Goal: Task Accomplishment & Management: Manage account settings

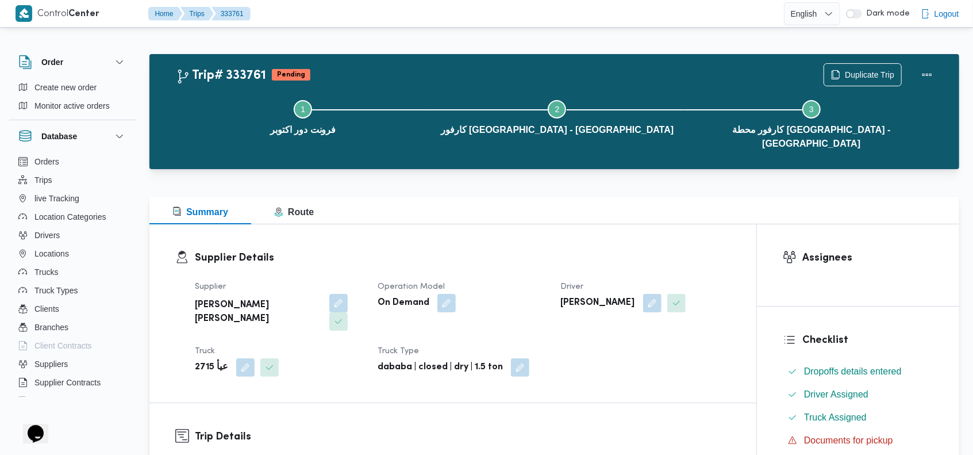
click at [633, 74] on div "Trip# 333761 Pending Duplicate Trip" at bounding box center [557, 74] width 763 height 23
click at [925, 73] on button "Actions" at bounding box center [927, 74] width 23 height 23
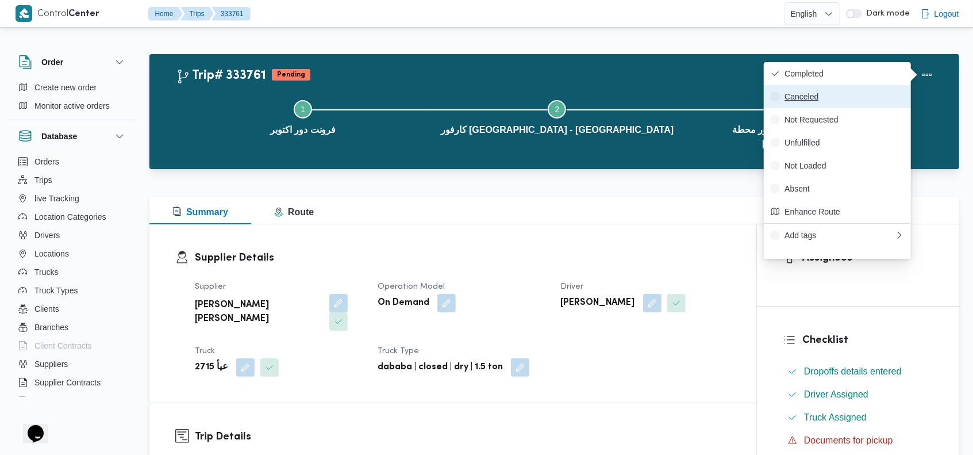
click at [825, 101] on span "Canceled" at bounding box center [845, 96] width 120 height 9
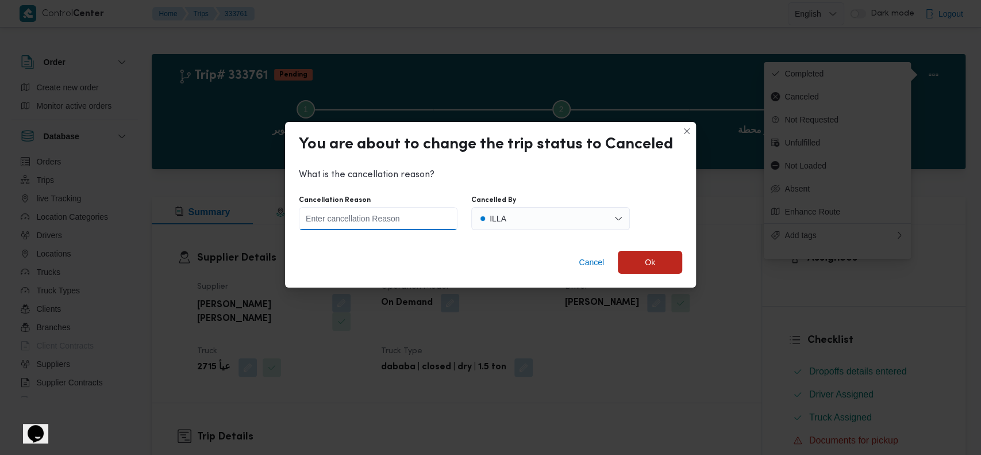
click at [401, 218] on input "Cancellation Reason" at bounding box center [378, 218] width 159 height 23
type input "wrong data"
click at [651, 258] on span "Ok" at bounding box center [650, 262] width 10 height 14
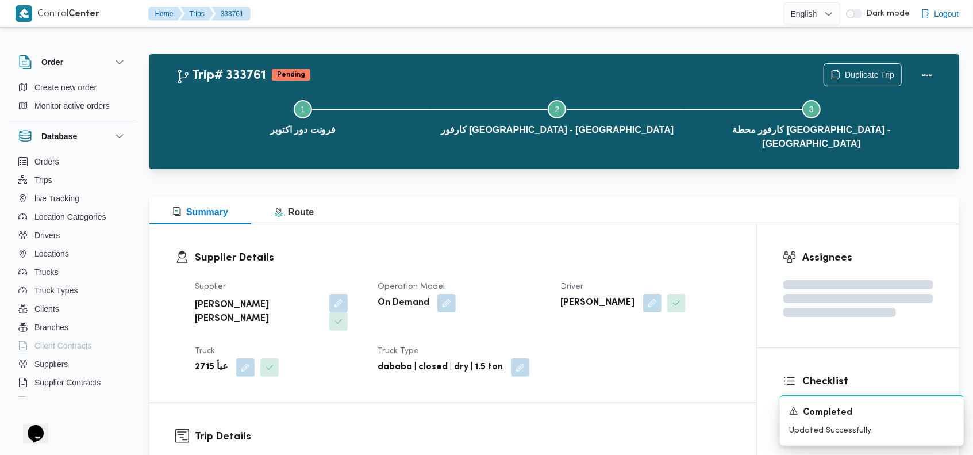
click at [601, 82] on div "Step 1 is incomplete 1 فرونت دور اكتوبر Step 2 is incomplete 2 كارفور كفر عبده …" at bounding box center [557, 122] width 777 height 87
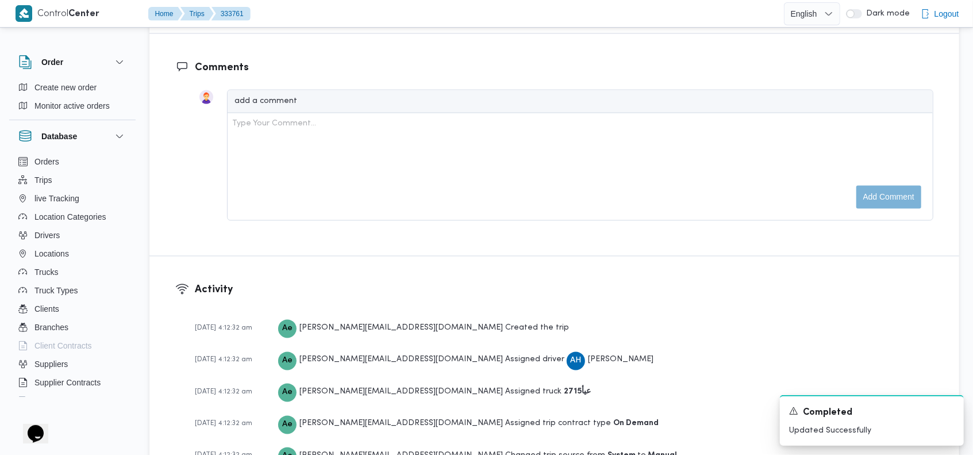
scroll to position [1432, 0]
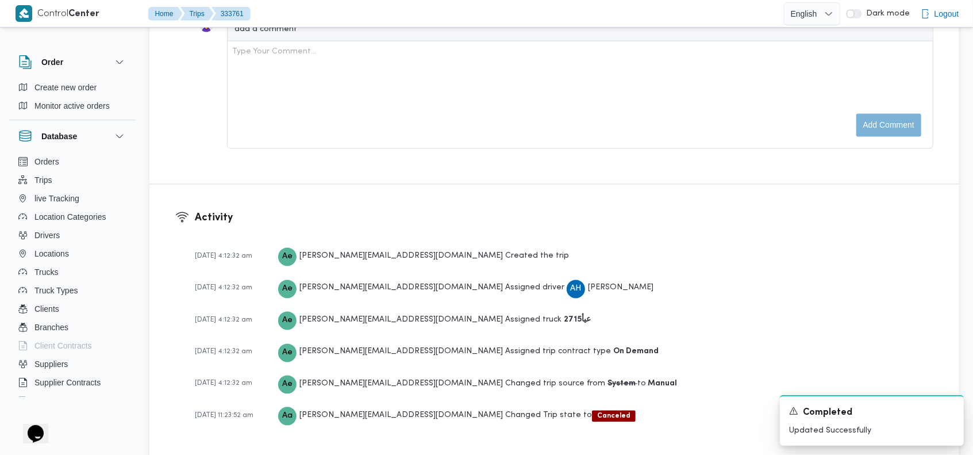
click at [591, 74] on div "Type Your Comment..." at bounding box center [580, 95] width 696 height 98
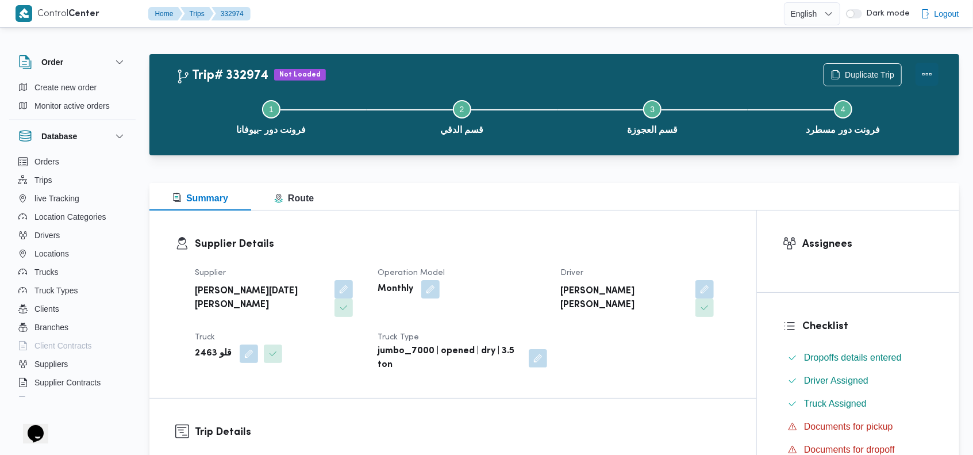
click at [923, 75] on button "Actions" at bounding box center [927, 74] width 23 height 23
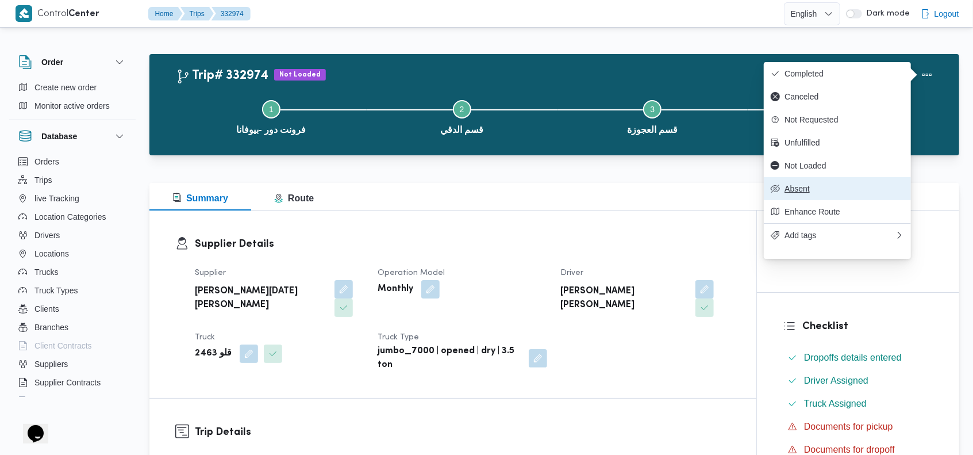
click at [808, 193] on span "Absent" at bounding box center [845, 188] width 120 height 9
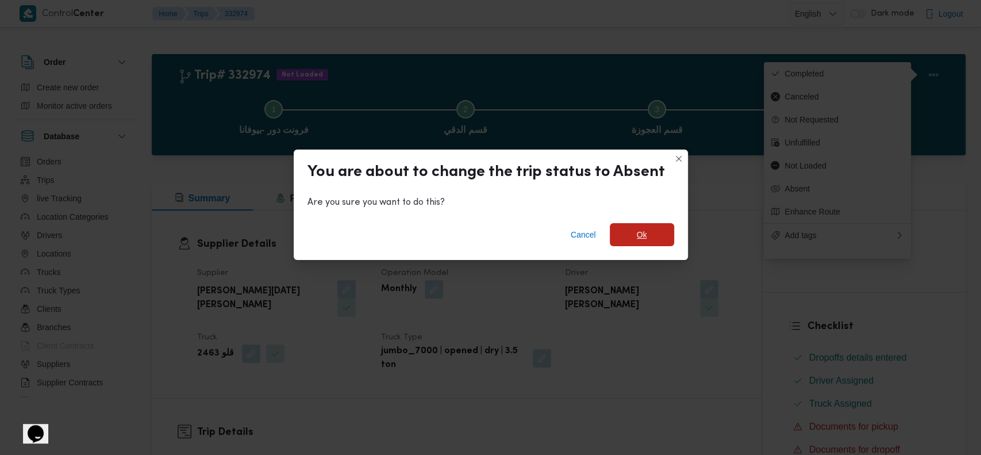
click at [648, 233] on span "Ok" at bounding box center [642, 234] width 64 height 23
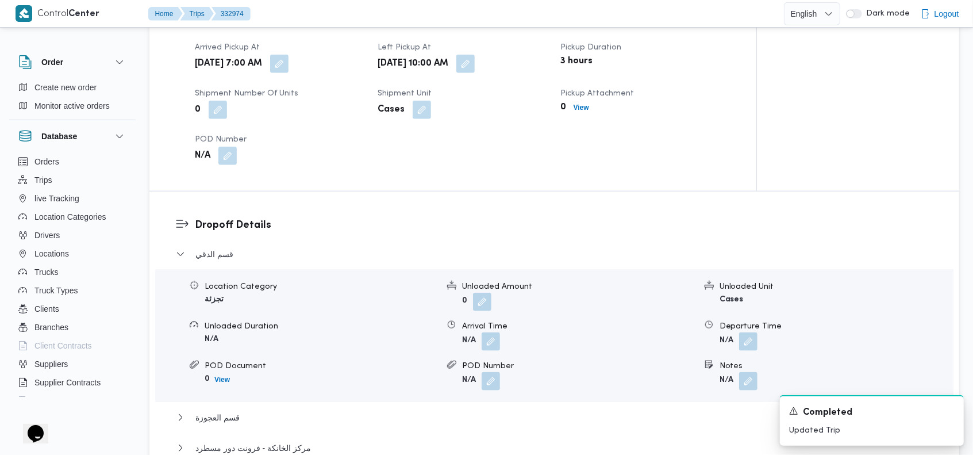
scroll to position [806, 0]
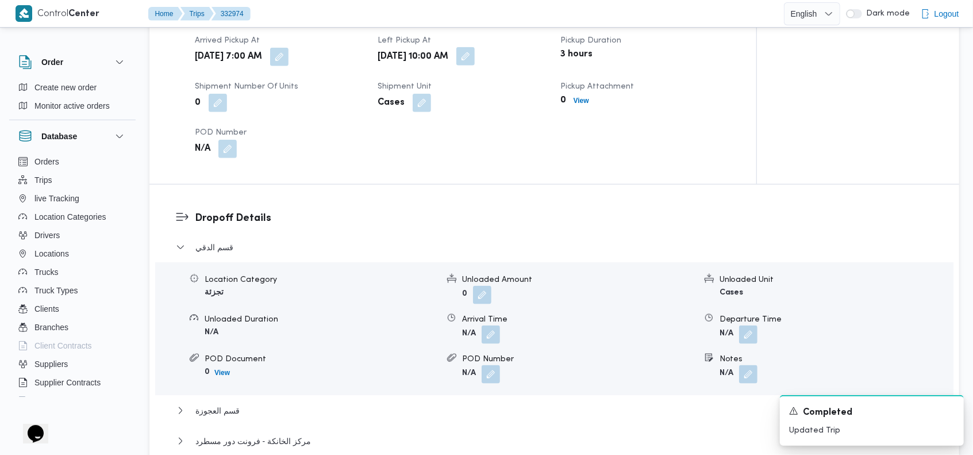
click at [475, 47] on button "button" at bounding box center [466, 56] width 18 height 18
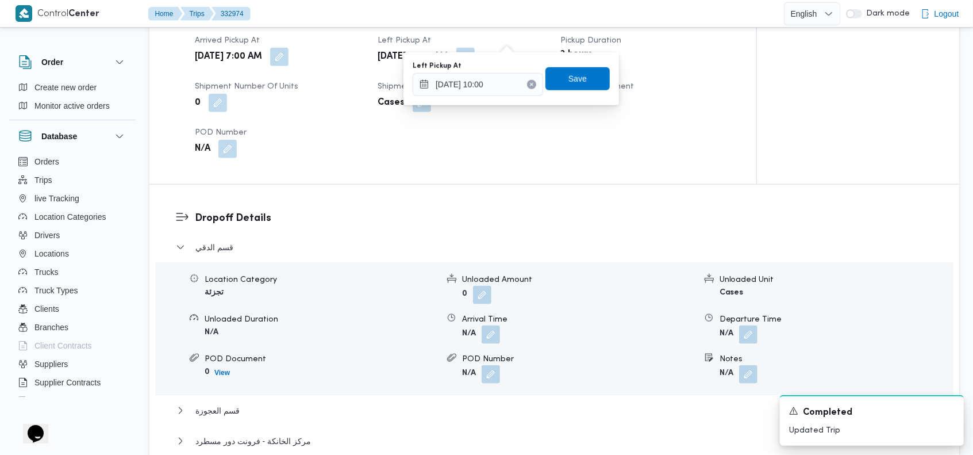
click at [527, 81] on button "Clear input" at bounding box center [531, 84] width 9 height 9
click at [556, 78] on span "Save" at bounding box center [578, 78] width 64 height 23
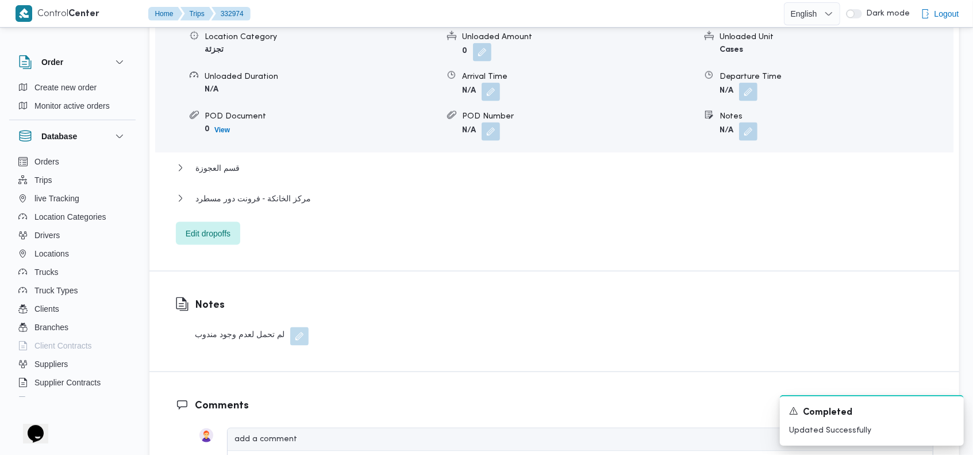
scroll to position [1109, 0]
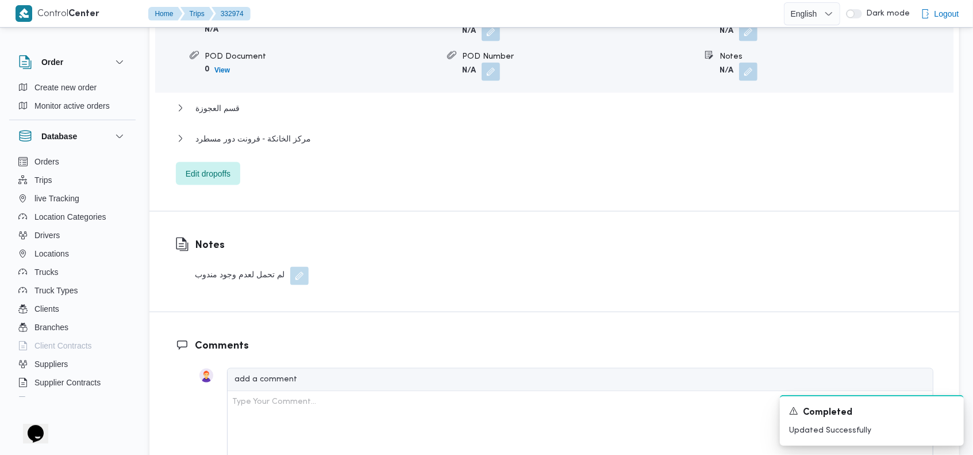
click at [302, 267] on button "button" at bounding box center [299, 276] width 18 height 18
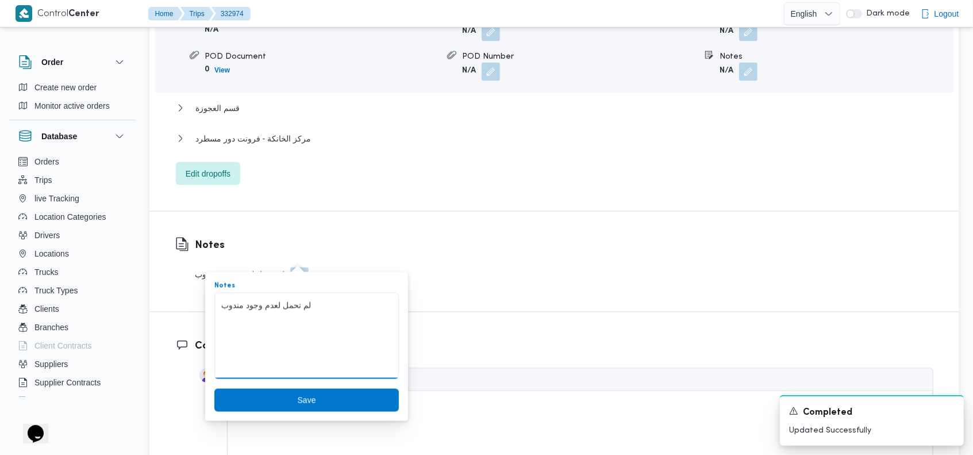
click at [302, 306] on textarea "لم تحمل لعدم وجود مندوب" at bounding box center [306, 336] width 185 height 86
type textarea "تم تحميل العربيه في فرونت دور"
click at [317, 397] on span "Save" at bounding box center [306, 399] width 185 height 23
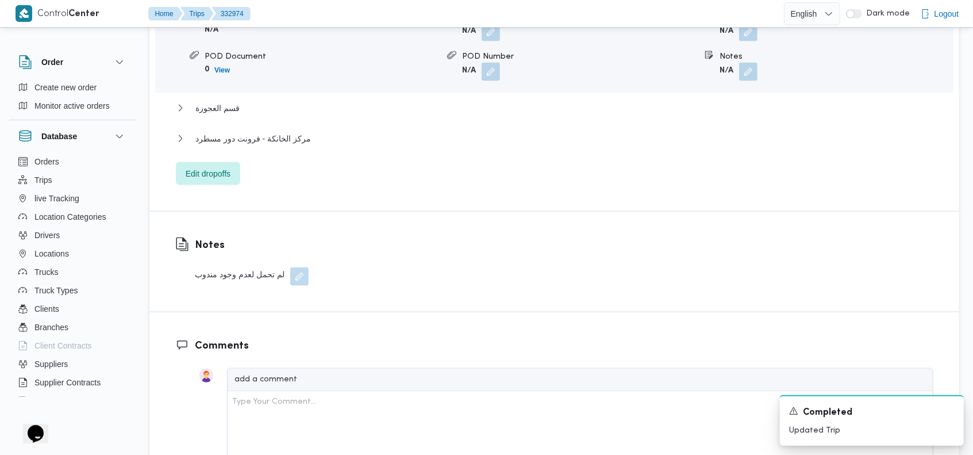
scroll to position [1111, 0]
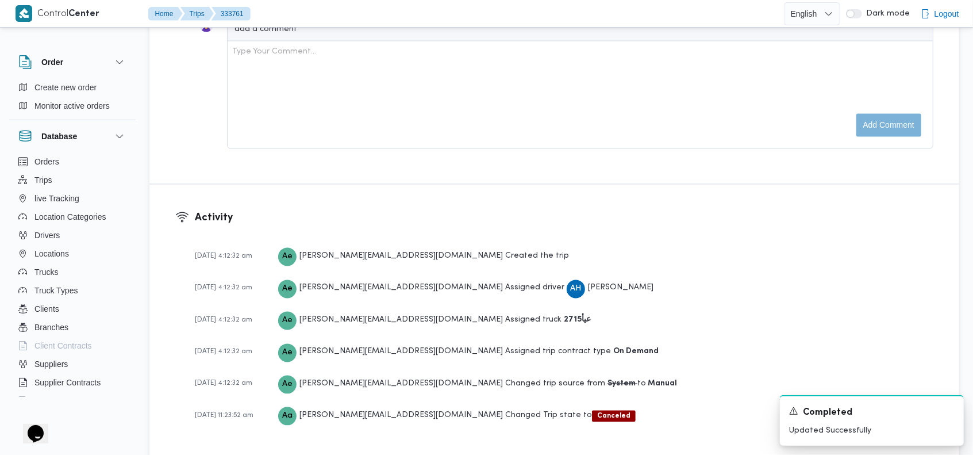
click at [451, 67] on div "Type Your Comment..." at bounding box center [580, 95] width 696 height 98
click at [439, 67] on div "Type Your Comment..." at bounding box center [580, 95] width 696 height 98
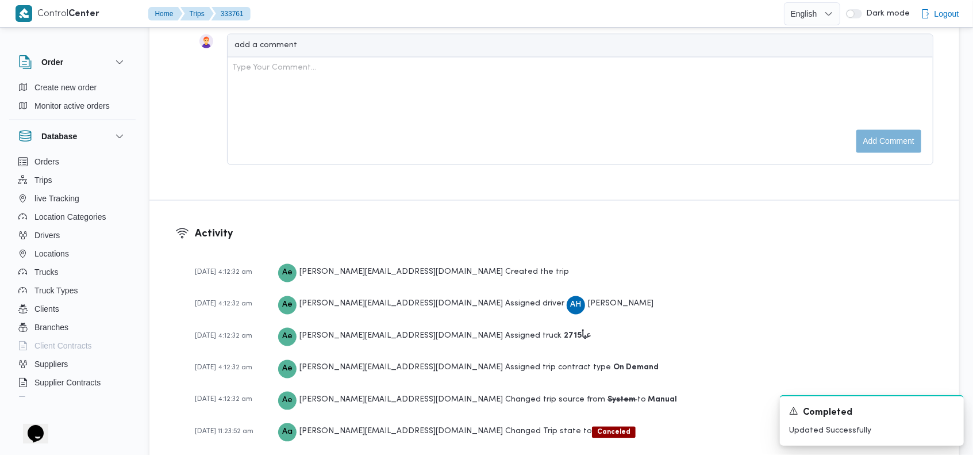
scroll to position [1432, 0]
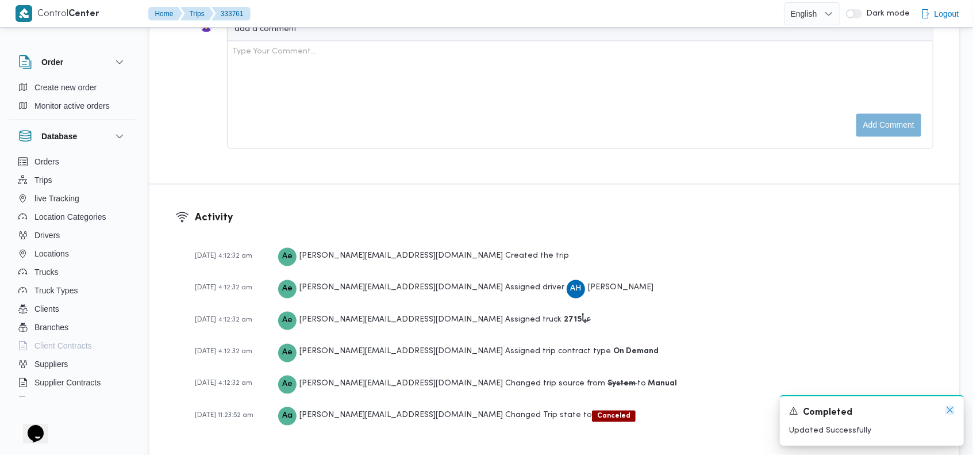
click at [950, 407] on icon "Dismiss toast" at bounding box center [950, 409] width 9 height 9
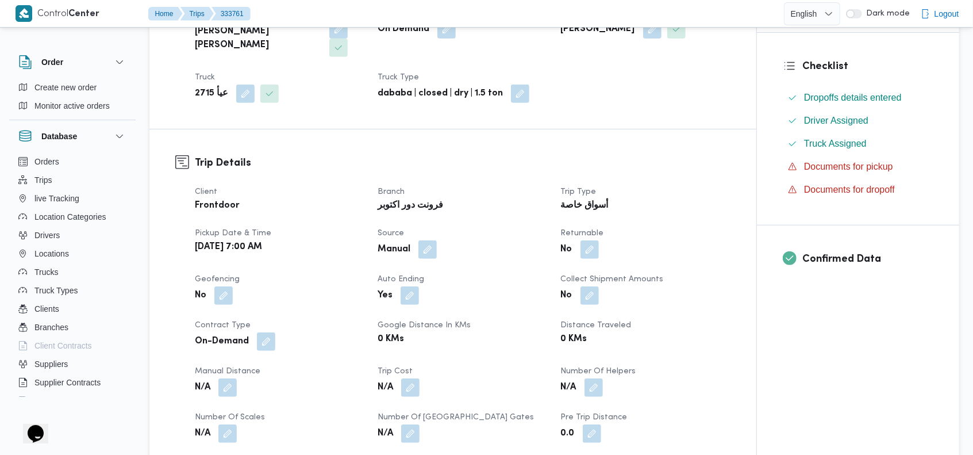
scroll to position [0, 0]
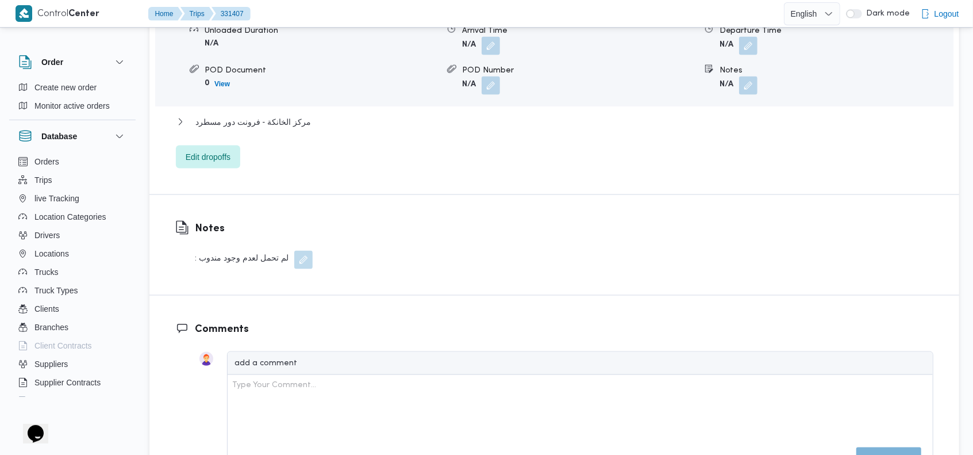
scroll to position [1120, 0]
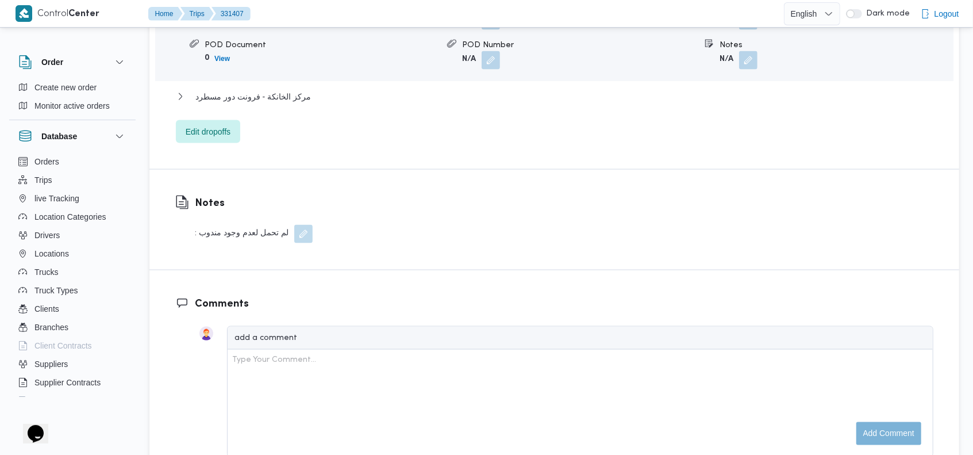
click at [306, 225] on button "button" at bounding box center [303, 234] width 18 height 18
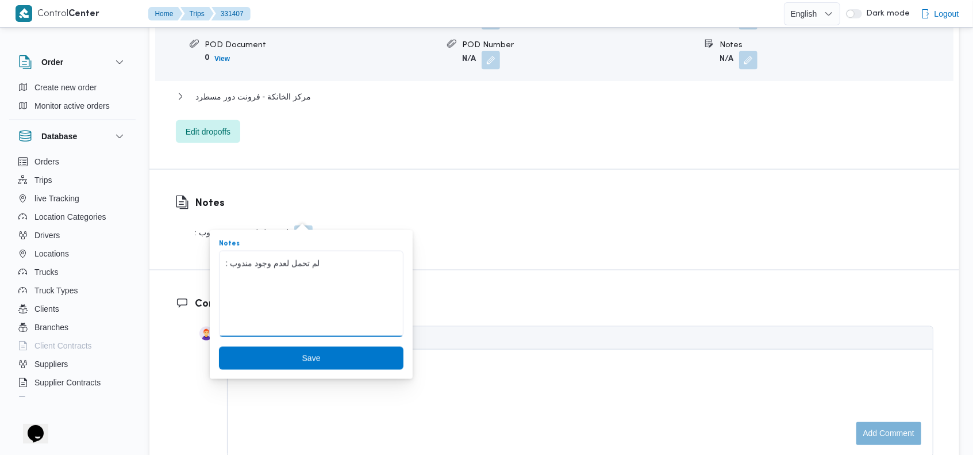
click at [260, 267] on textarea ": لم تحمل لعدم وجود مندوب" at bounding box center [311, 294] width 185 height 86
paste textarea "لم تحمل لعدم وجود مندوب"
type textarea "لم تحمل لعدم وجود مندوب"
click at [281, 362] on span "Save" at bounding box center [311, 357] width 185 height 23
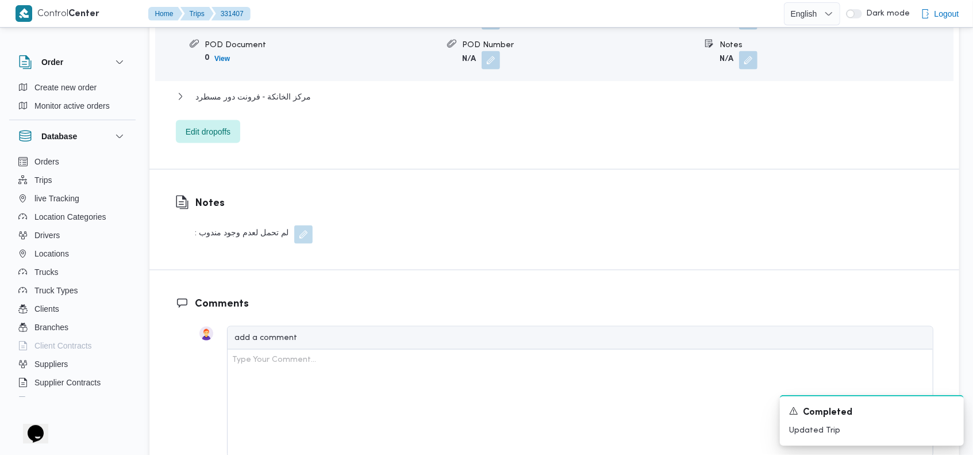
scroll to position [1122, 0]
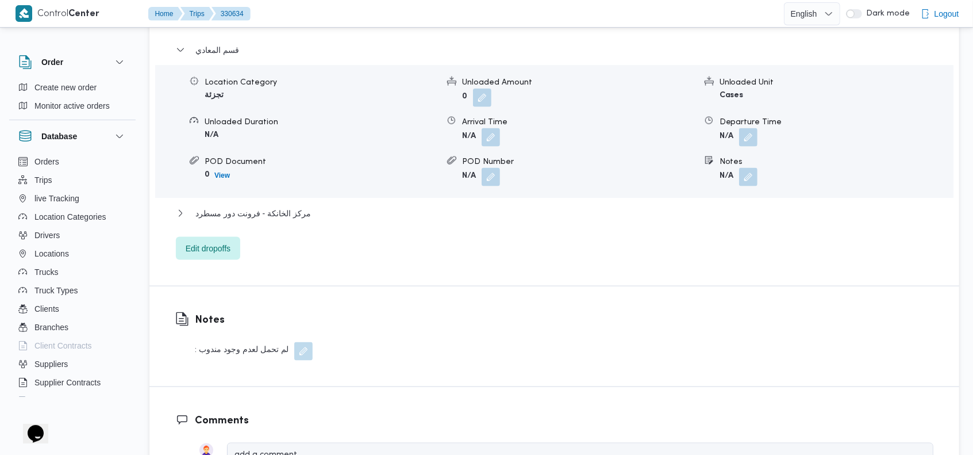
scroll to position [1029, 0]
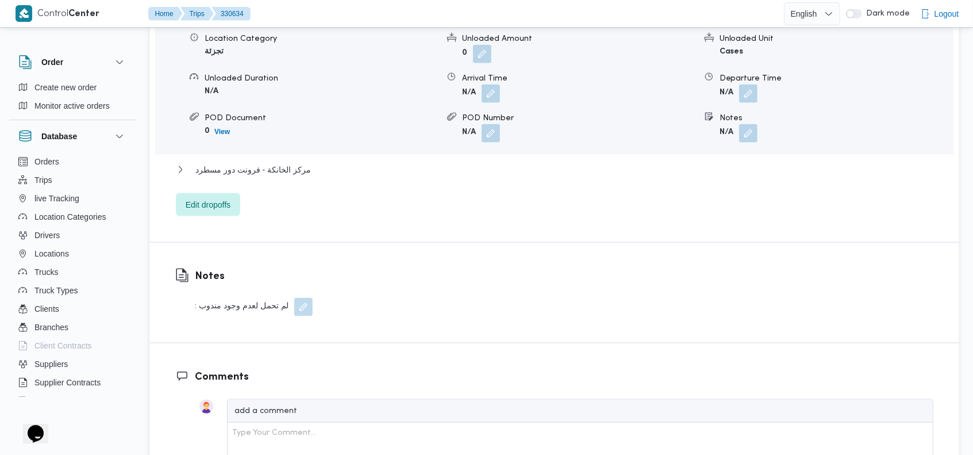
click at [304, 306] on button "button" at bounding box center [303, 307] width 18 height 18
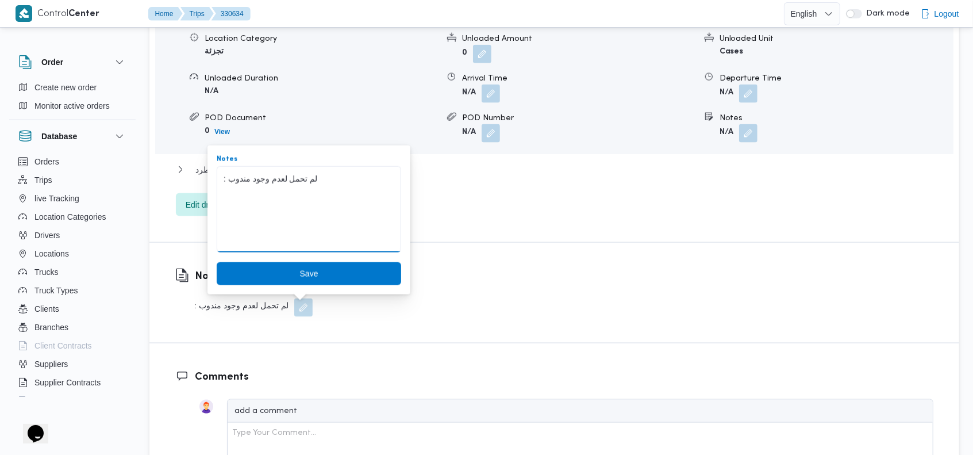
click at [279, 186] on textarea ": لم تحمل لعدم وجود مندوب" at bounding box center [309, 209] width 185 height 86
paste textarea "لم تحمل لعدم وجود مندوب"
type textarea "لم تحمل لعدم وجود مندوب"
click at [300, 267] on span "Save" at bounding box center [309, 273] width 18 height 14
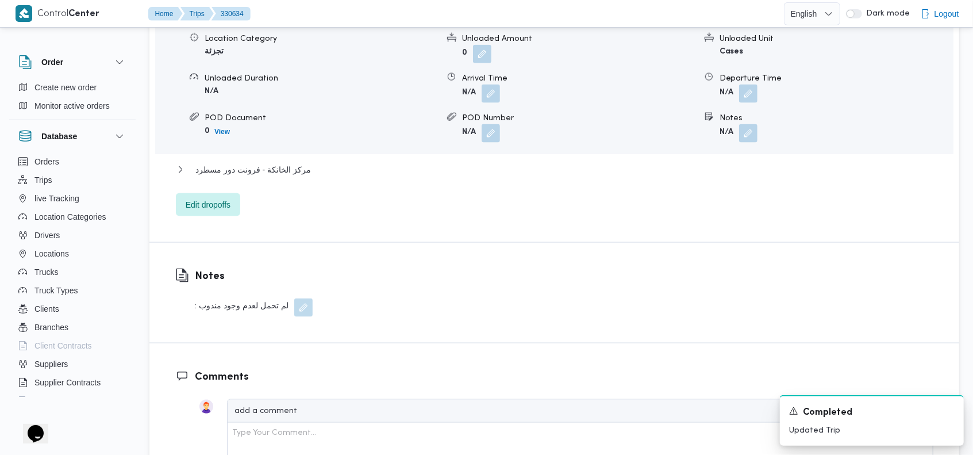
scroll to position [1031, 0]
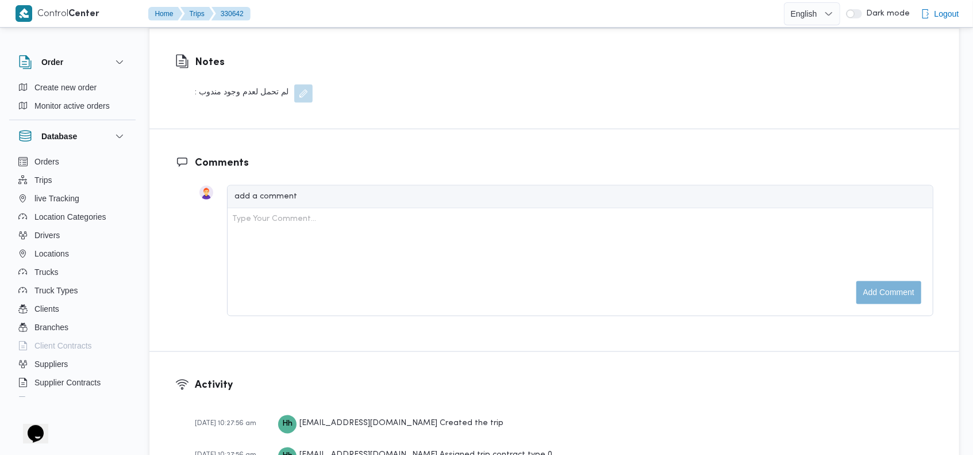
scroll to position [1257, 0]
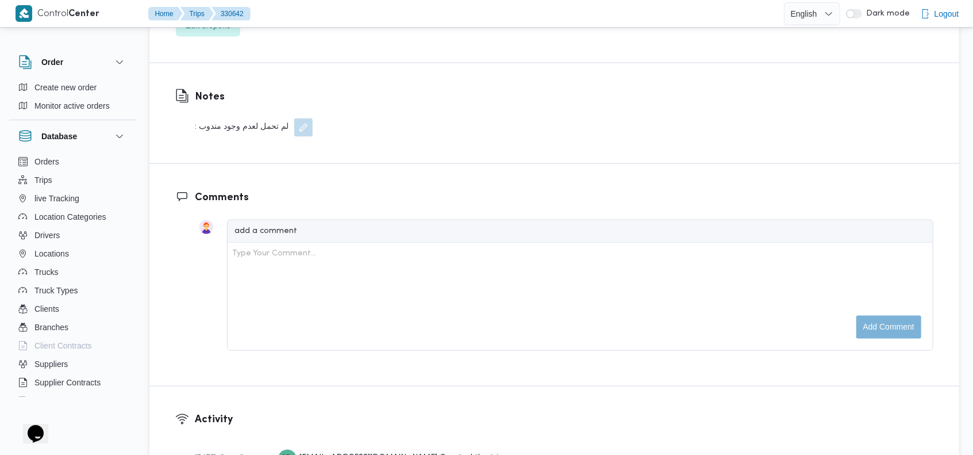
click at [305, 130] on button "button" at bounding box center [303, 127] width 18 height 18
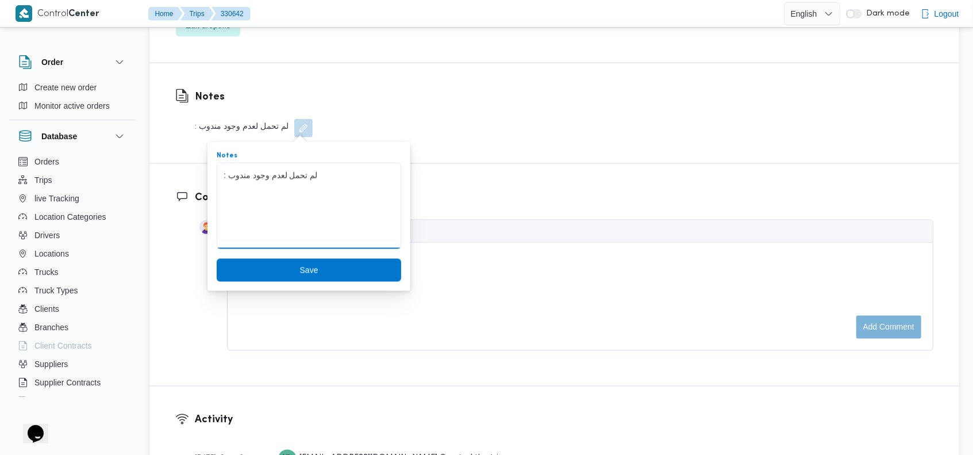
click at [298, 178] on textarea ": لم تحمل لعدم وجود مندوب" at bounding box center [309, 206] width 185 height 86
paste textarea "لم تحمل لعدم وجود مندوب"
type textarea "لم تحمل لعدم وجود مندوب"
click at [300, 263] on span "Save" at bounding box center [309, 270] width 18 height 14
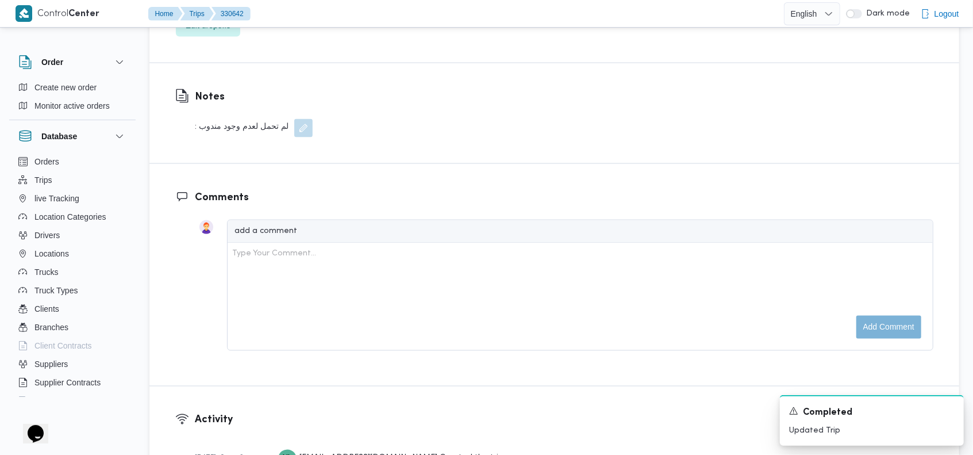
scroll to position [1260, 0]
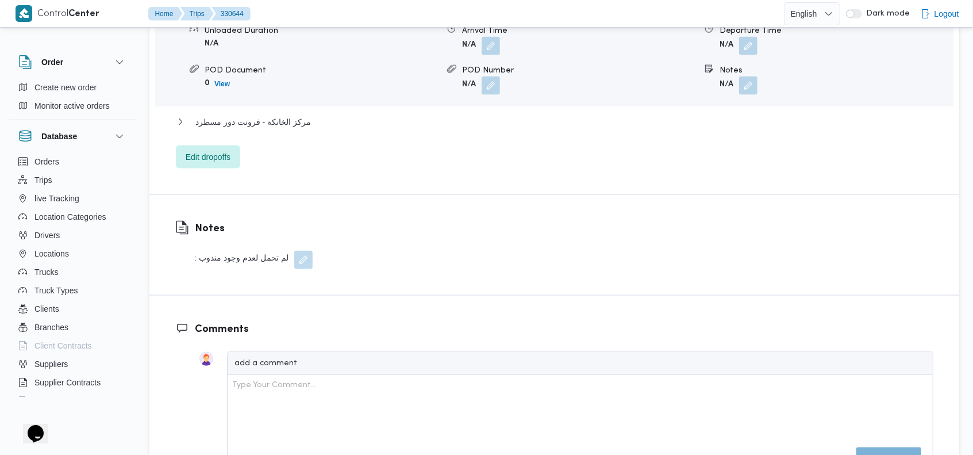
scroll to position [1104, 0]
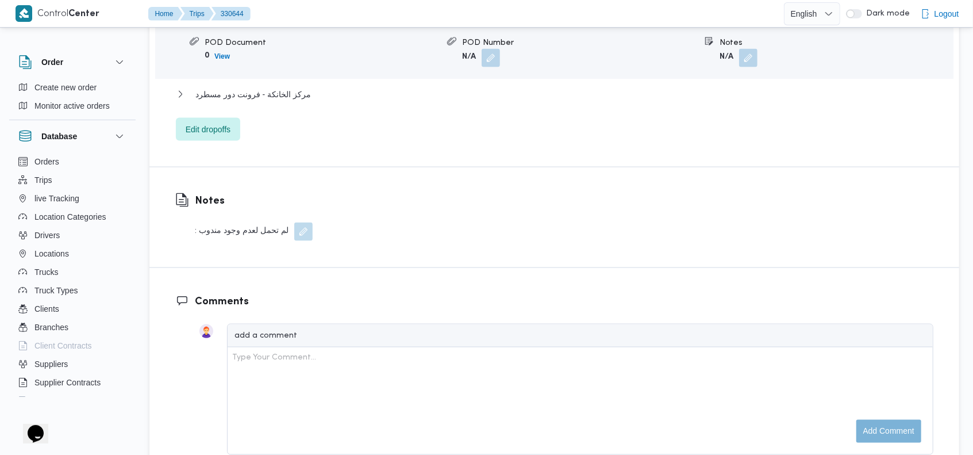
click at [302, 233] on button "button" at bounding box center [303, 232] width 18 height 18
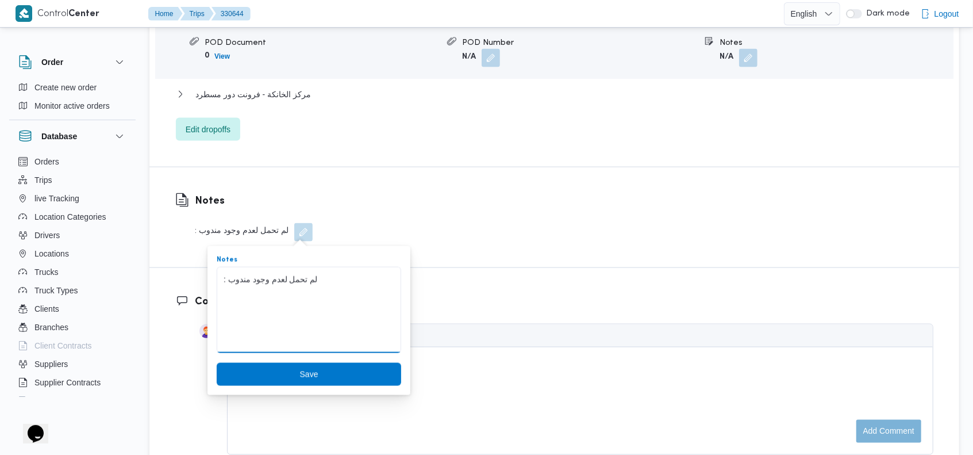
click at [276, 285] on textarea ": لم تحمل لعدم وجود مندوب" at bounding box center [309, 310] width 185 height 86
paste textarea "لم تحمل لعدم وجود مندوب"
type textarea "لم تحمل لعدم وجود مندوب"
click at [300, 370] on span "Save" at bounding box center [309, 374] width 18 height 14
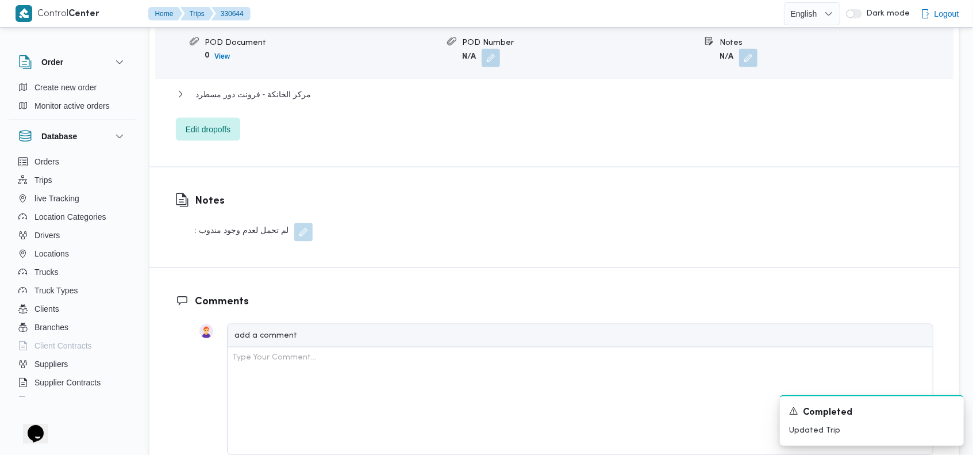
scroll to position [1106, 0]
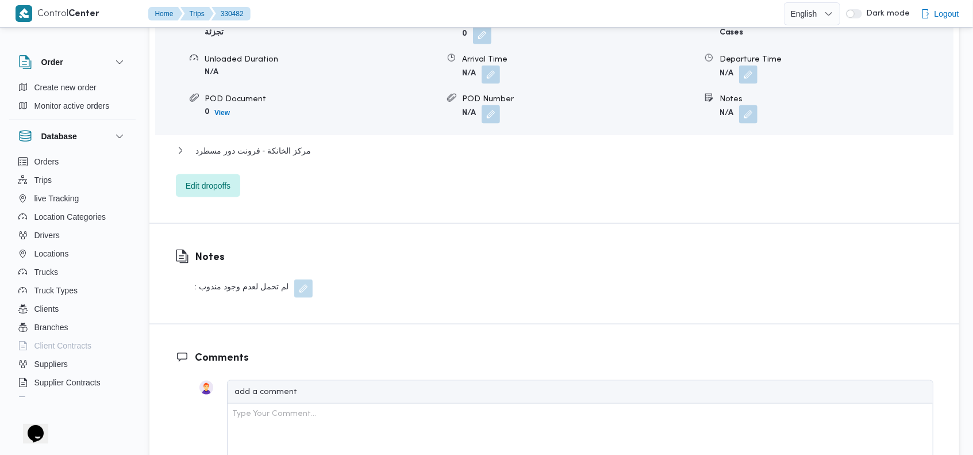
scroll to position [1065, 0]
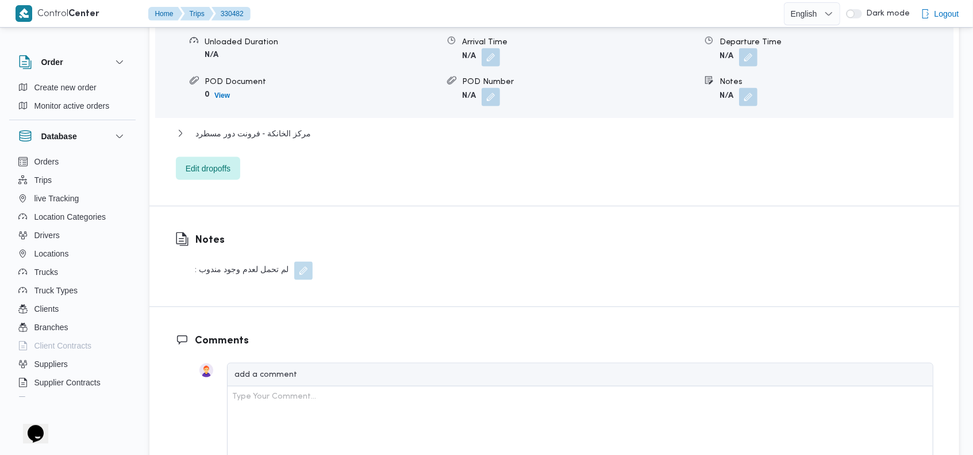
click at [304, 272] on button "button" at bounding box center [303, 271] width 18 height 18
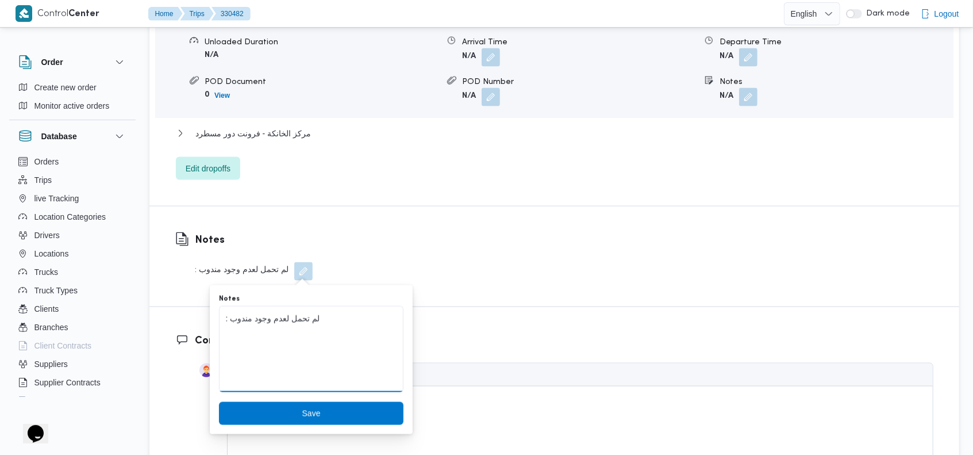
click at [284, 315] on textarea ": لم تحمل لعدم وجود مندوب" at bounding box center [311, 349] width 185 height 86
paste textarea "لم تحمل لعدم وجود مندوب"
type textarea "لم تحمل لعدم وجود مندوب"
click at [302, 409] on span "Save" at bounding box center [311, 413] width 18 height 14
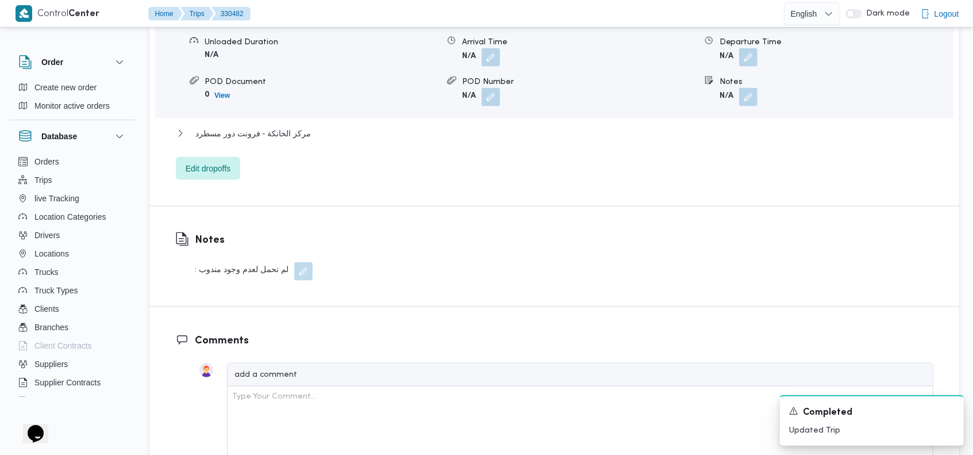
scroll to position [1067, 0]
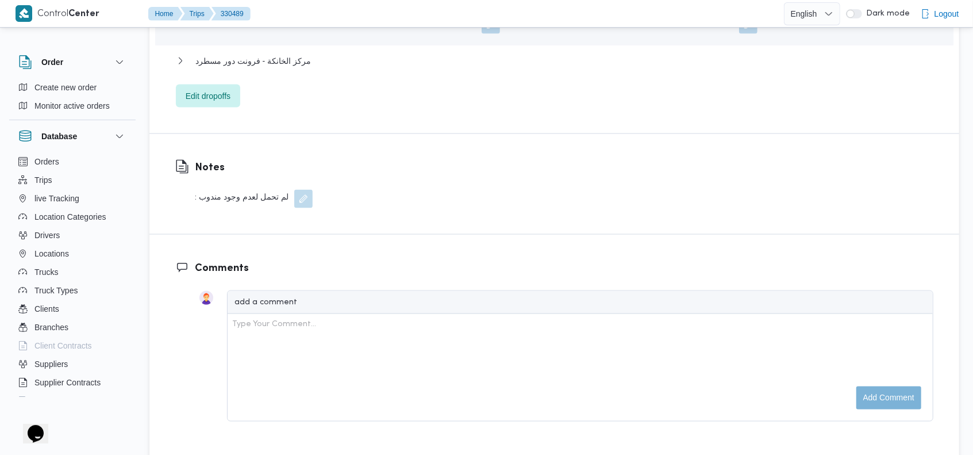
scroll to position [1164, 0]
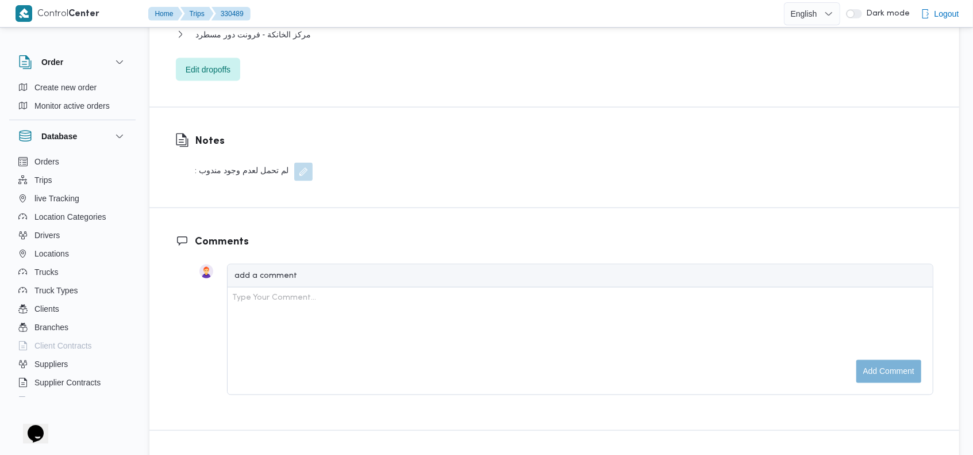
click at [304, 171] on button "button" at bounding box center [303, 172] width 18 height 18
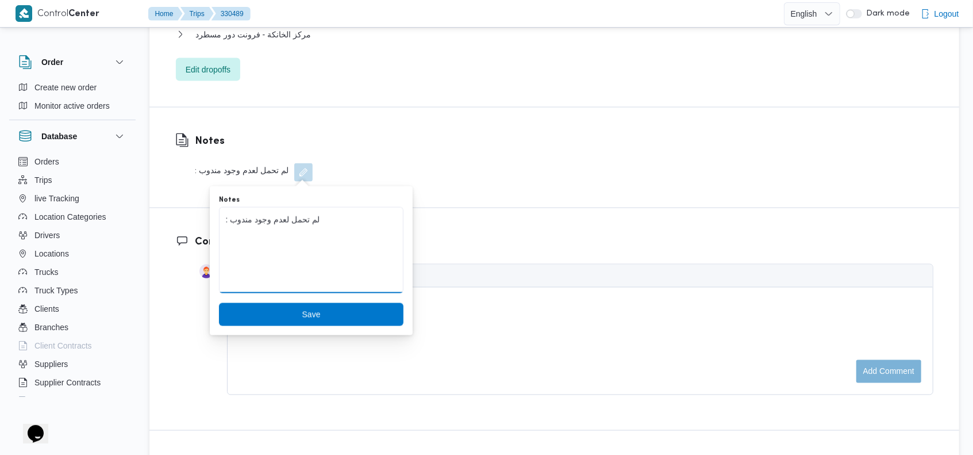
click at [263, 218] on textarea ": لم تحمل لعدم وجود مندوب" at bounding box center [311, 250] width 185 height 86
paste textarea "لم تحمل لعدم وجود مندوب"
type textarea "لم تحمل لعدم وجود مندوب"
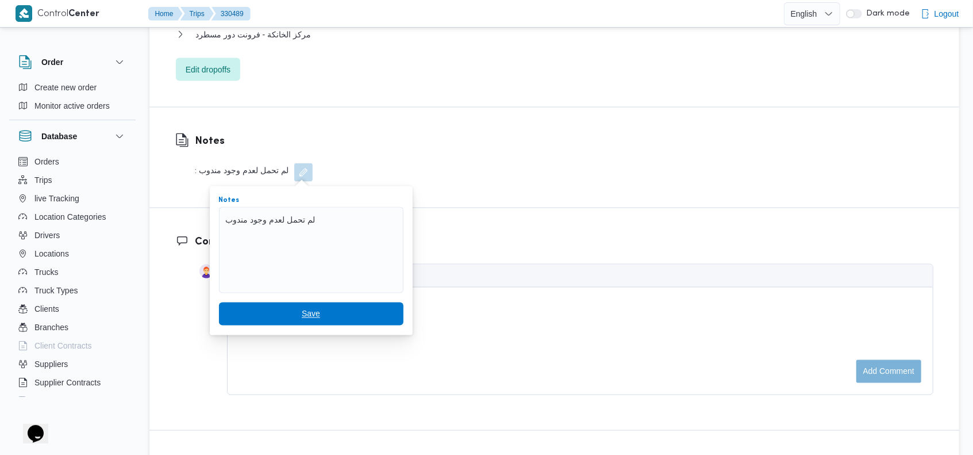
click at [292, 314] on span "Save" at bounding box center [311, 313] width 185 height 23
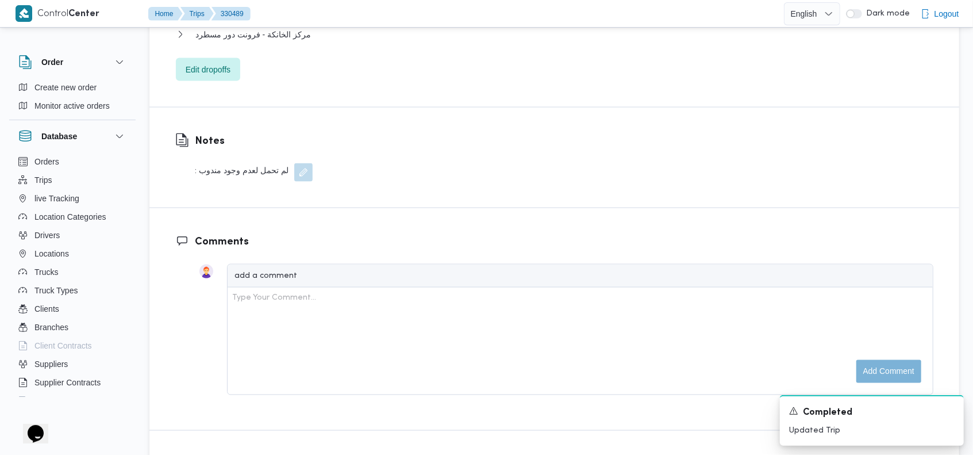
scroll to position [1167, 0]
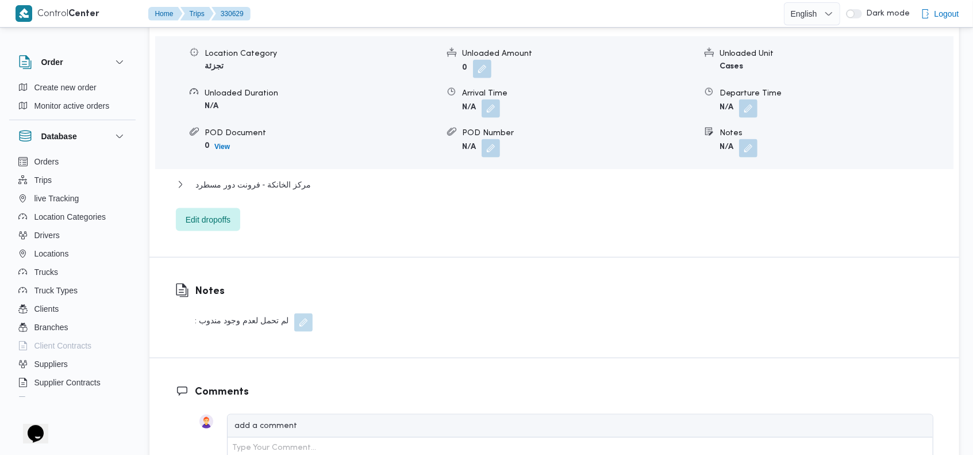
scroll to position [1035, 0]
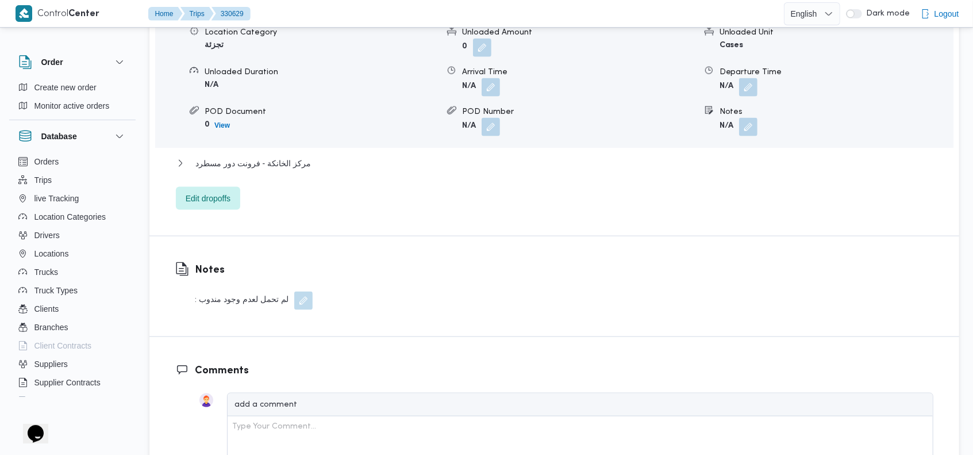
click at [304, 306] on button "button" at bounding box center [303, 301] width 18 height 18
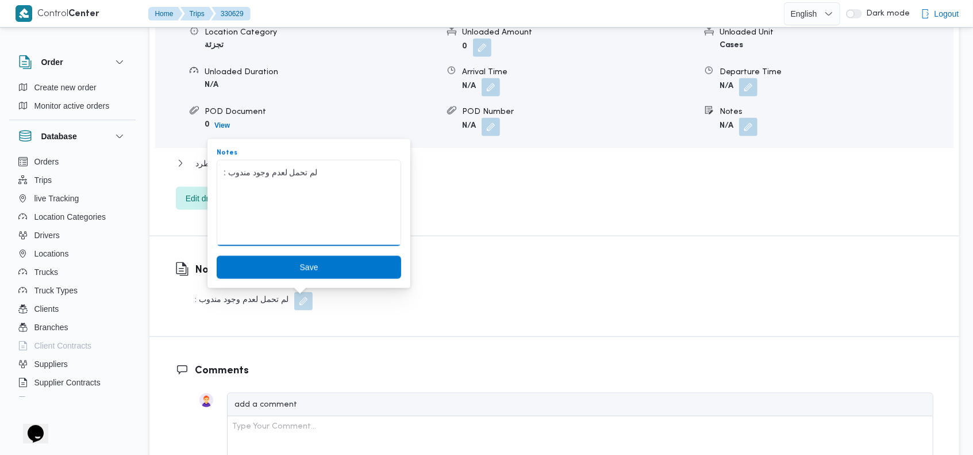
click at [266, 174] on textarea ": لم تحمل لعدم وجود مندوب" at bounding box center [309, 203] width 185 height 86
paste textarea "لم تحمل لعدم وجود مندوب"
type textarea "لم تحمل لعدم وجود مندوب"
click at [300, 264] on span "Save" at bounding box center [309, 267] width 18 height 14
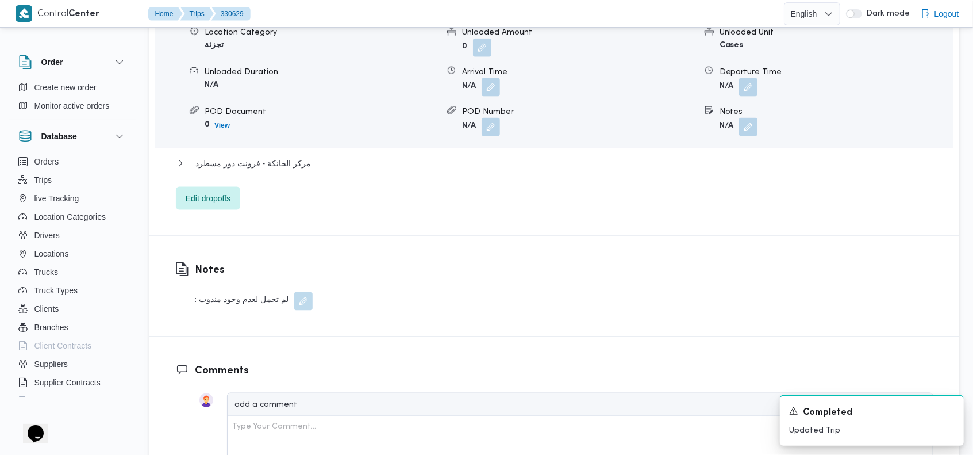
scroll to position [1037, 0]
